Goal: Register for event/course

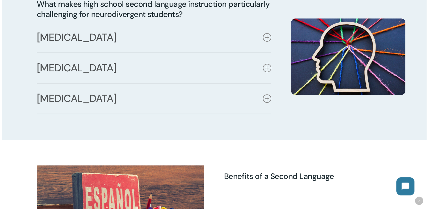
scroll to position [361, 0]
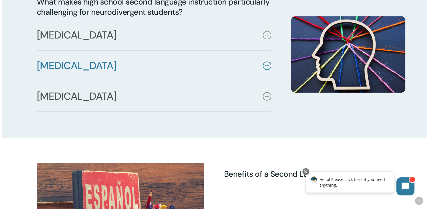
click at [260, 63] on link "[MEDICAL_DATA]" at bounding box center [154, 66] width 234 height 30
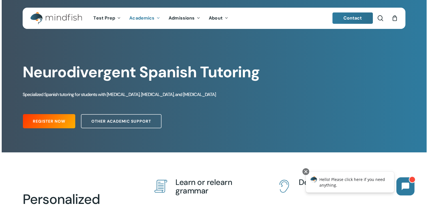
scroll to position [29, 0]
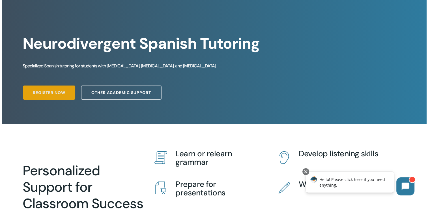
click at [67, 91] on link "Register Now" at bounding box center [49, 92] width 52 height 14
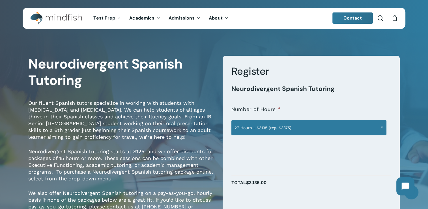
click at [308, 125] on span "27 Hours - $3135 (reg. $3375)" at bounding box center [308, 128] width 154 height 12
